Goal: Transaction & Acquisition: Purchase product/service

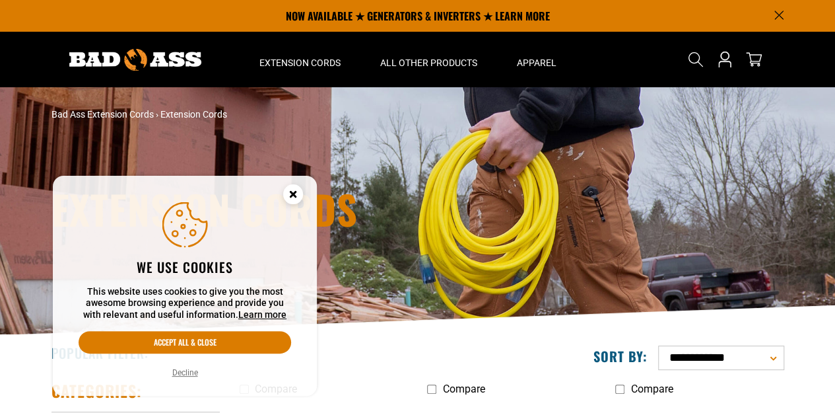
click at [295, 196] on icon "Cookie Consent" at bounding box center [292, 193] width 5 height 5
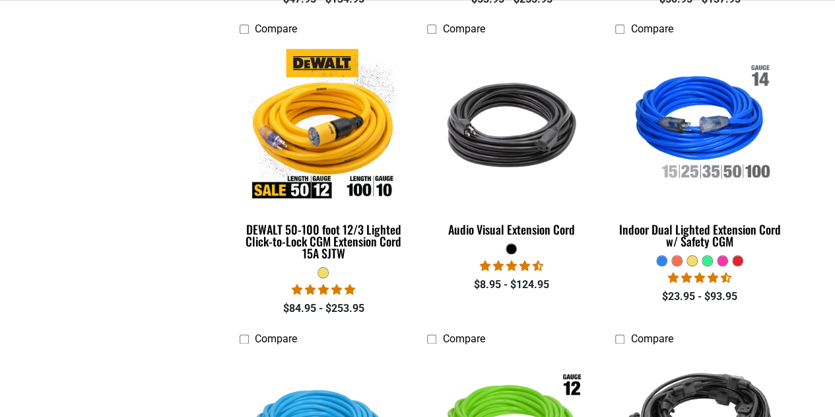
scroll to position [657, 0]
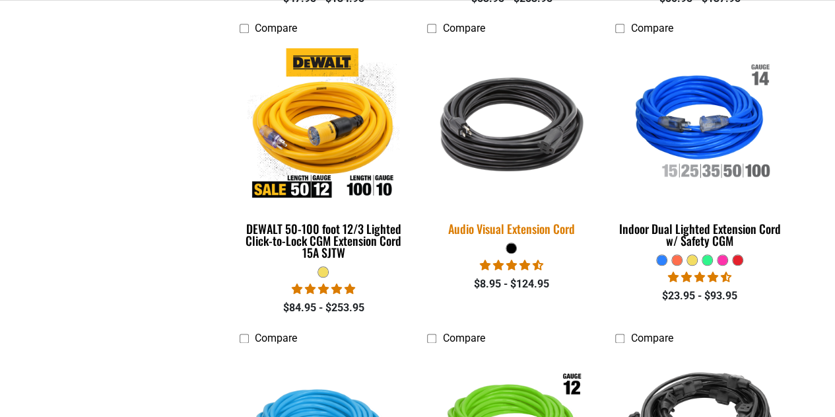
click at [529, 145] on img at bounding box center [511, 124] width 185 height 169
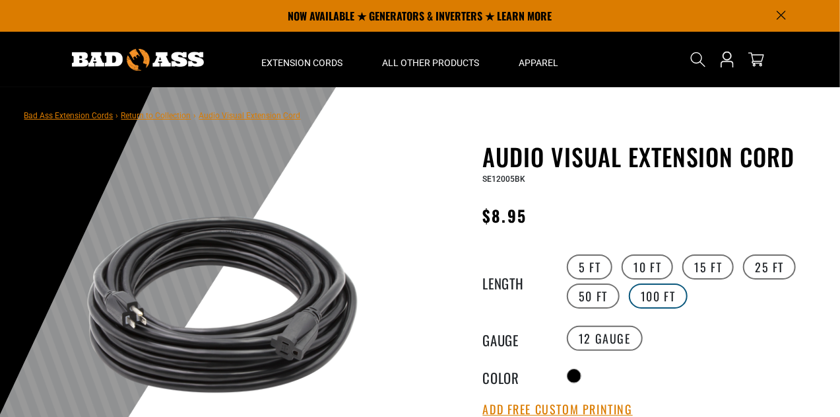
click at [652, 294] on label "100 FT" at bounding box center [658, 295] width 59 height 25
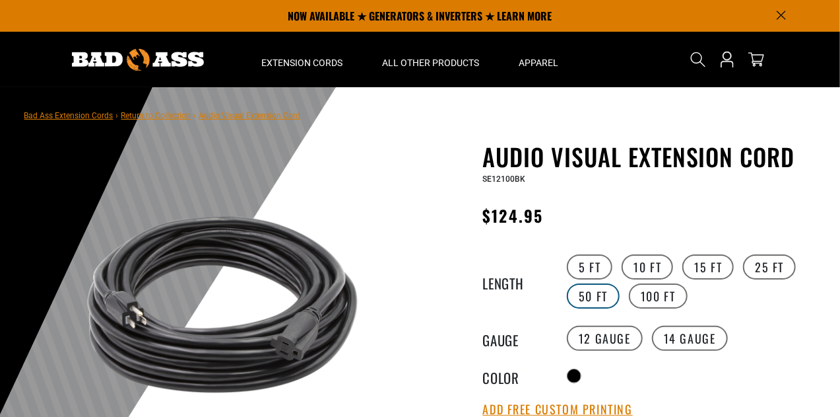
click at [589, 300] on label "50 FT" at bounding box center [593, 295] width 53 height 25
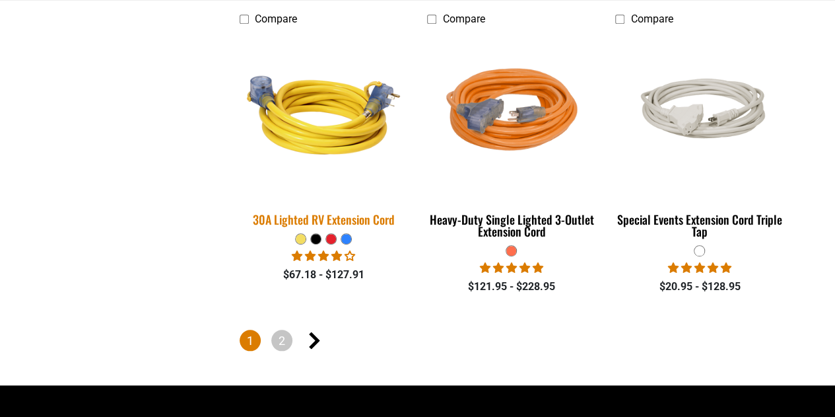
scroll to position [3200, 0]
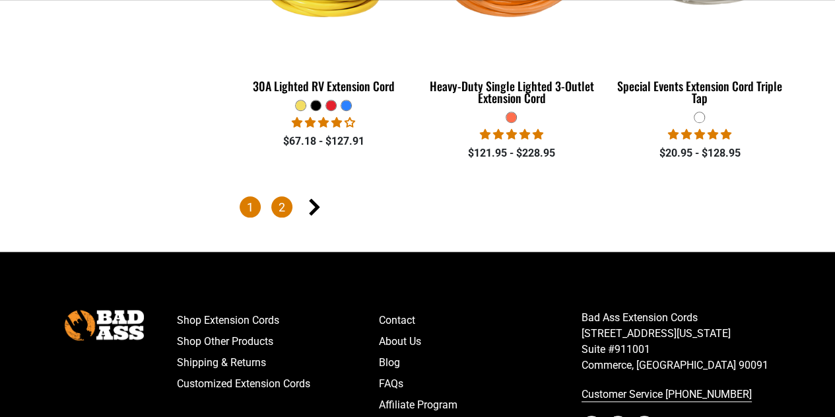
click at [273, 201] on link "2" at bounding box center [281, 206] width 21 height 21
